Goal: Task Accomplishment & Management: Use online tool/utility

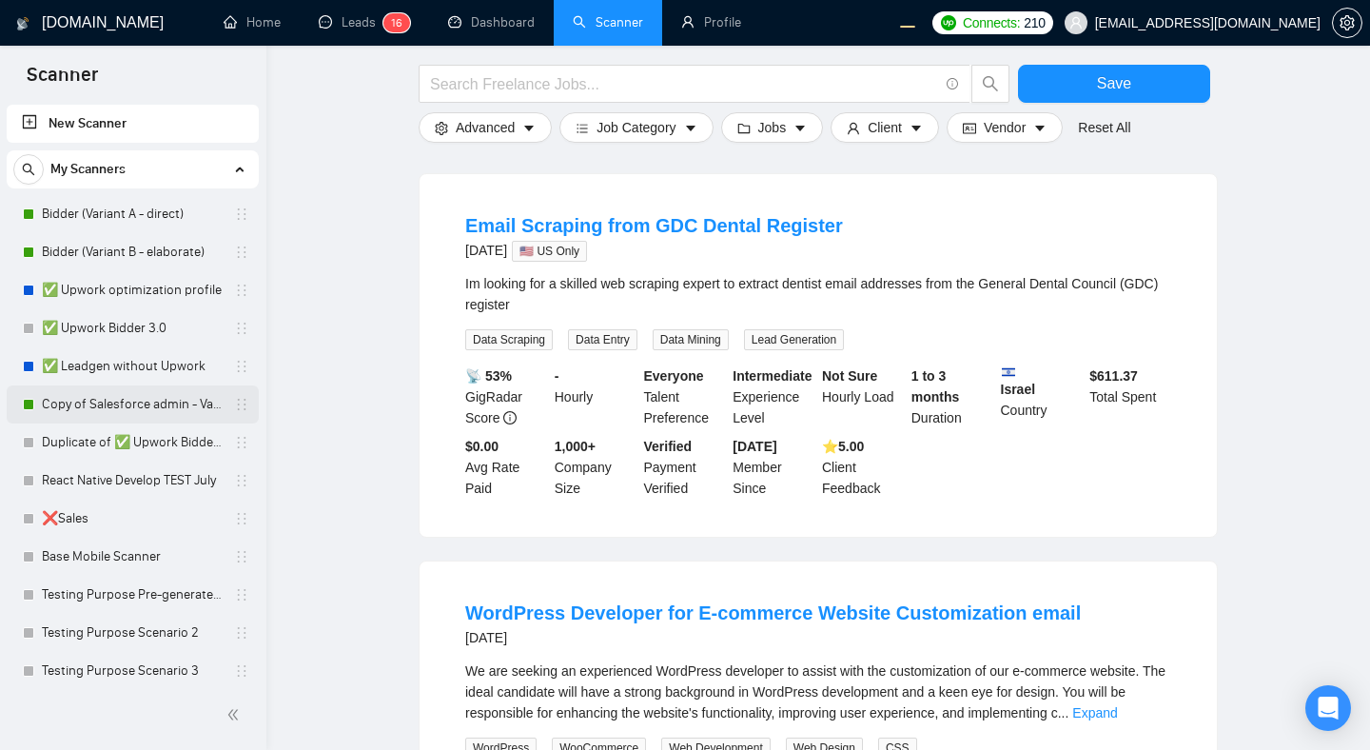
click at [140, 399] on link "Copy of Salesforce admin - Variant A" at bounding box center [132, 404] width 181 height 38
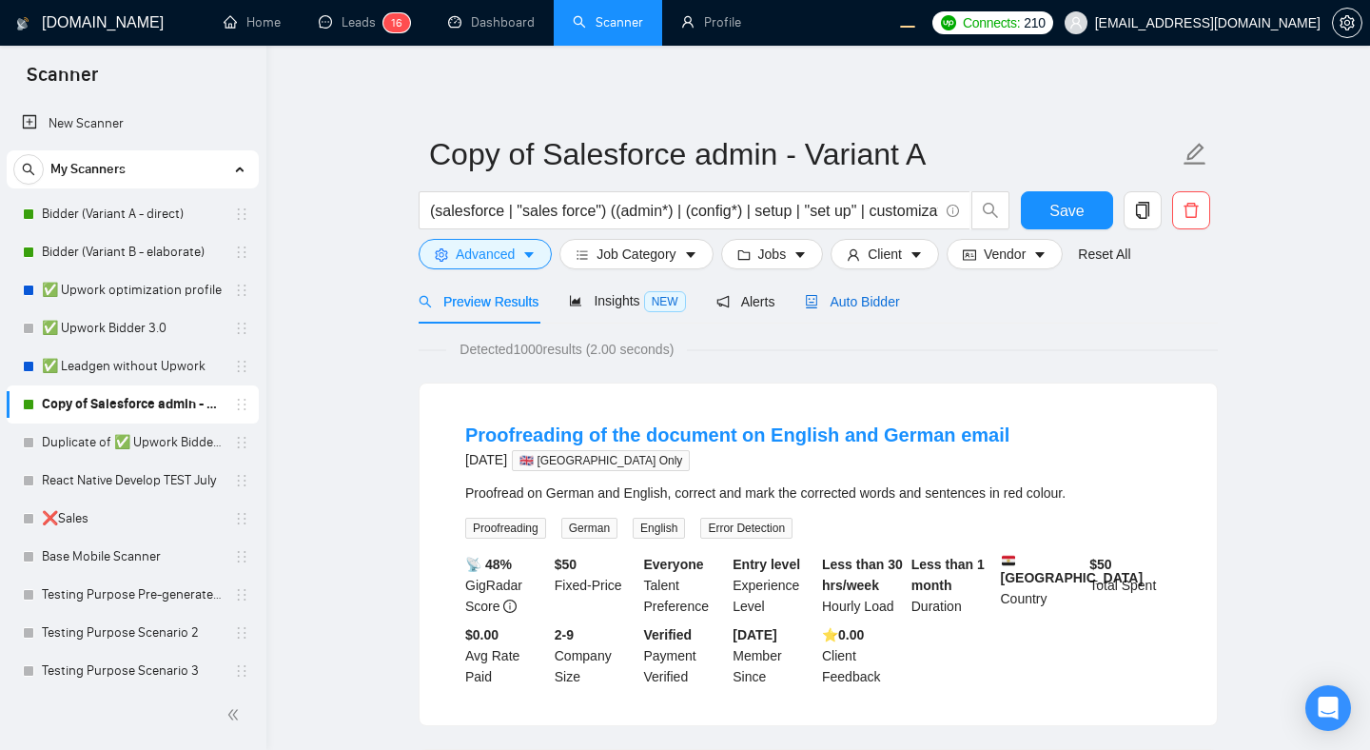
click at [834, 303] on span "Auto Bidder" at bounding box center [852, 301] width 94 height 15
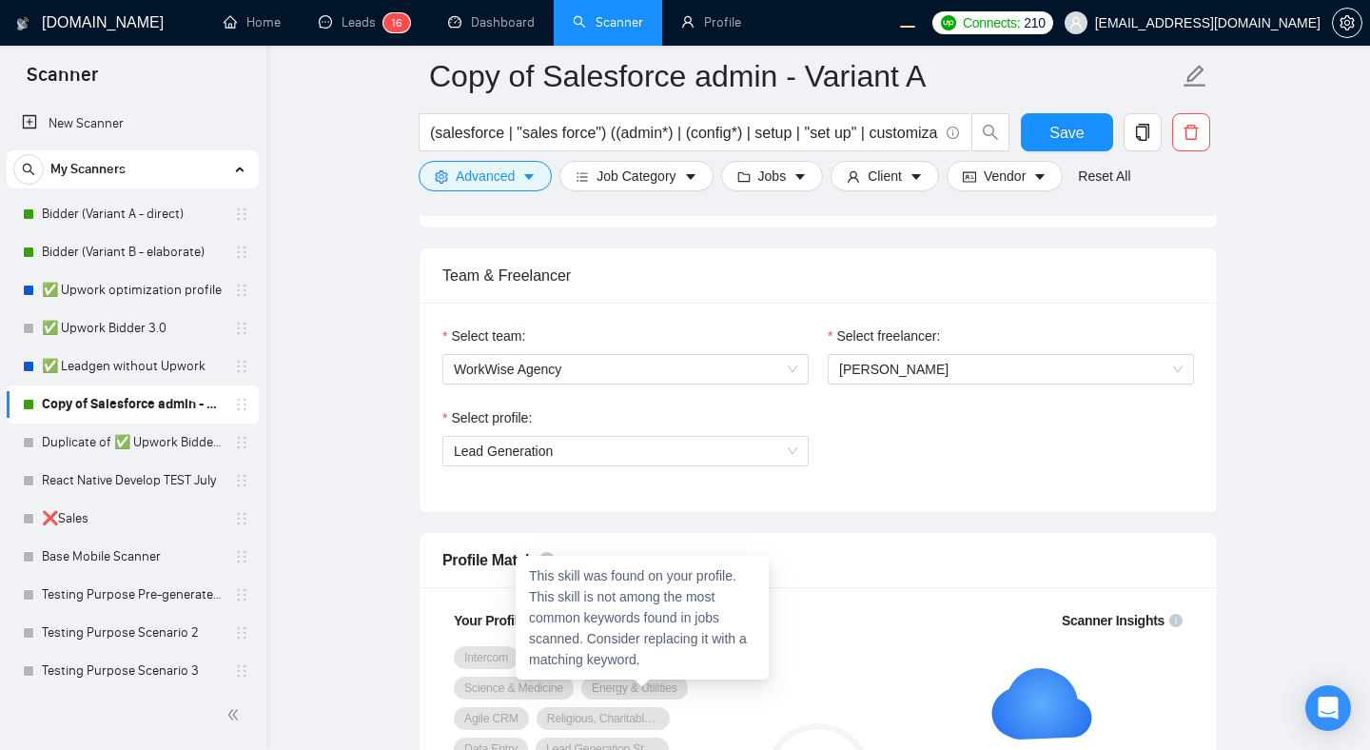
scroll to position [1144, 0]
